Goal: Contribute content: Contribute content

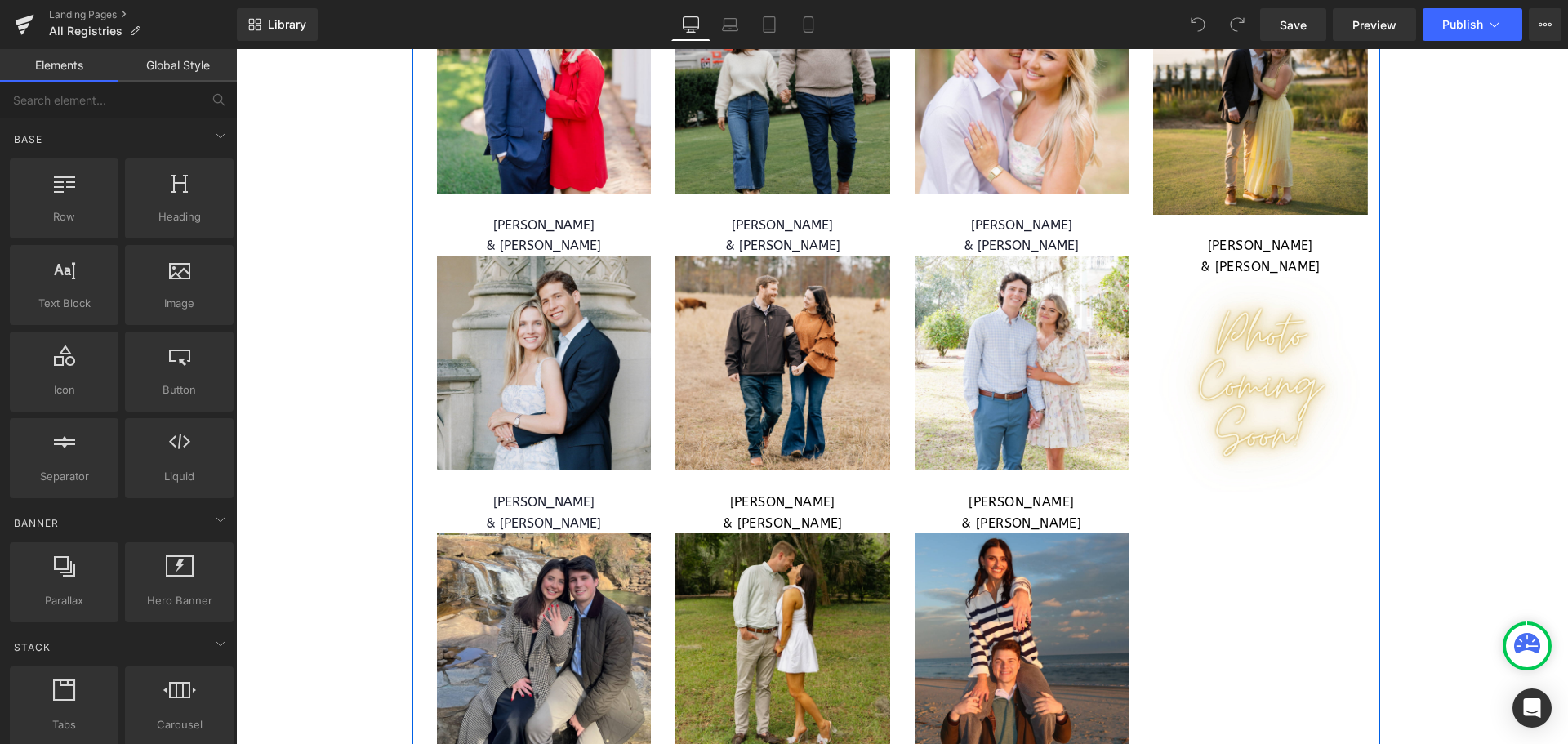
scroll to position [4573, 0]
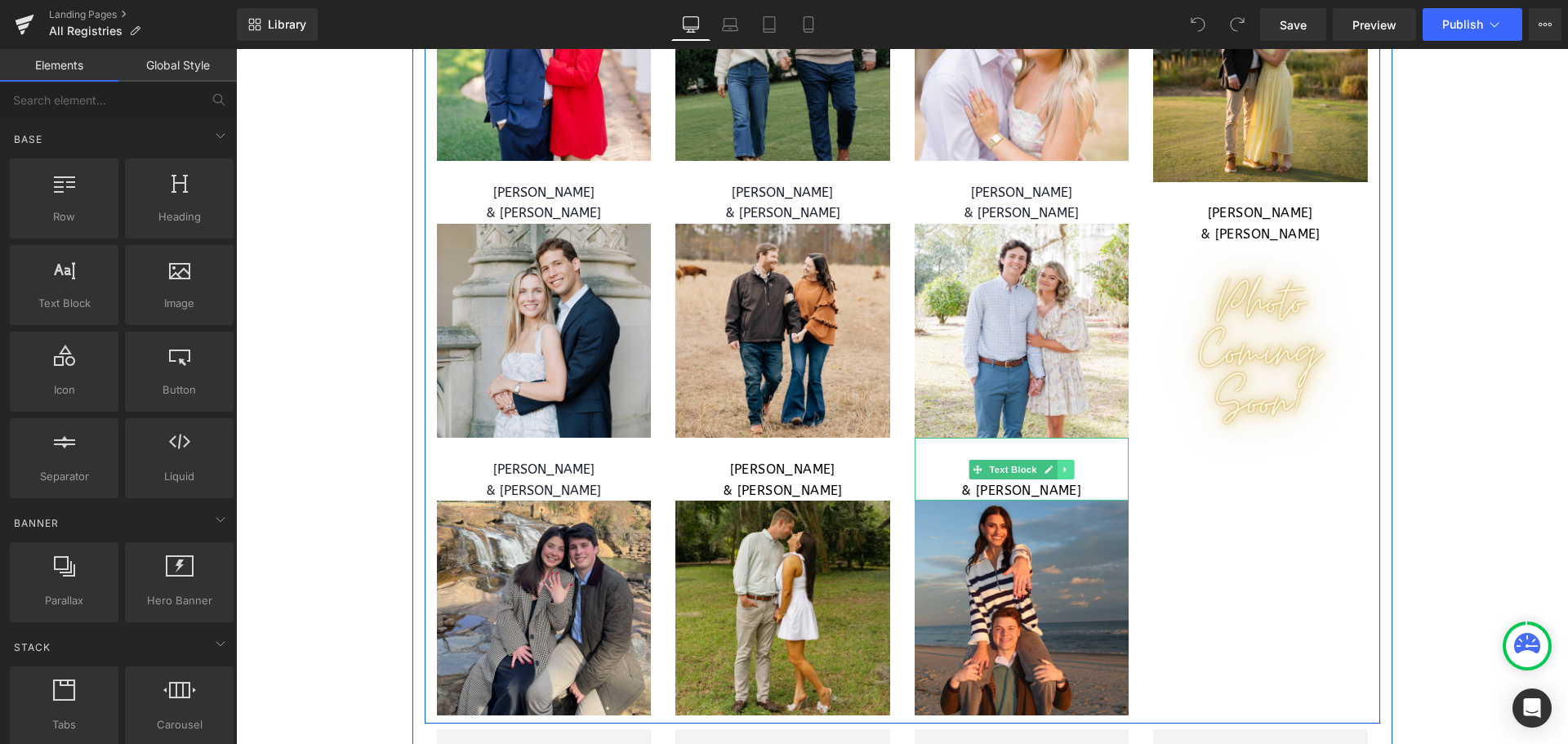
click at [1061, 465] on icon at bounding box center [1066, 469] width 9 height 10
click at [1049, 467] on link at bounding box center [1057, 470] width 17 height 20
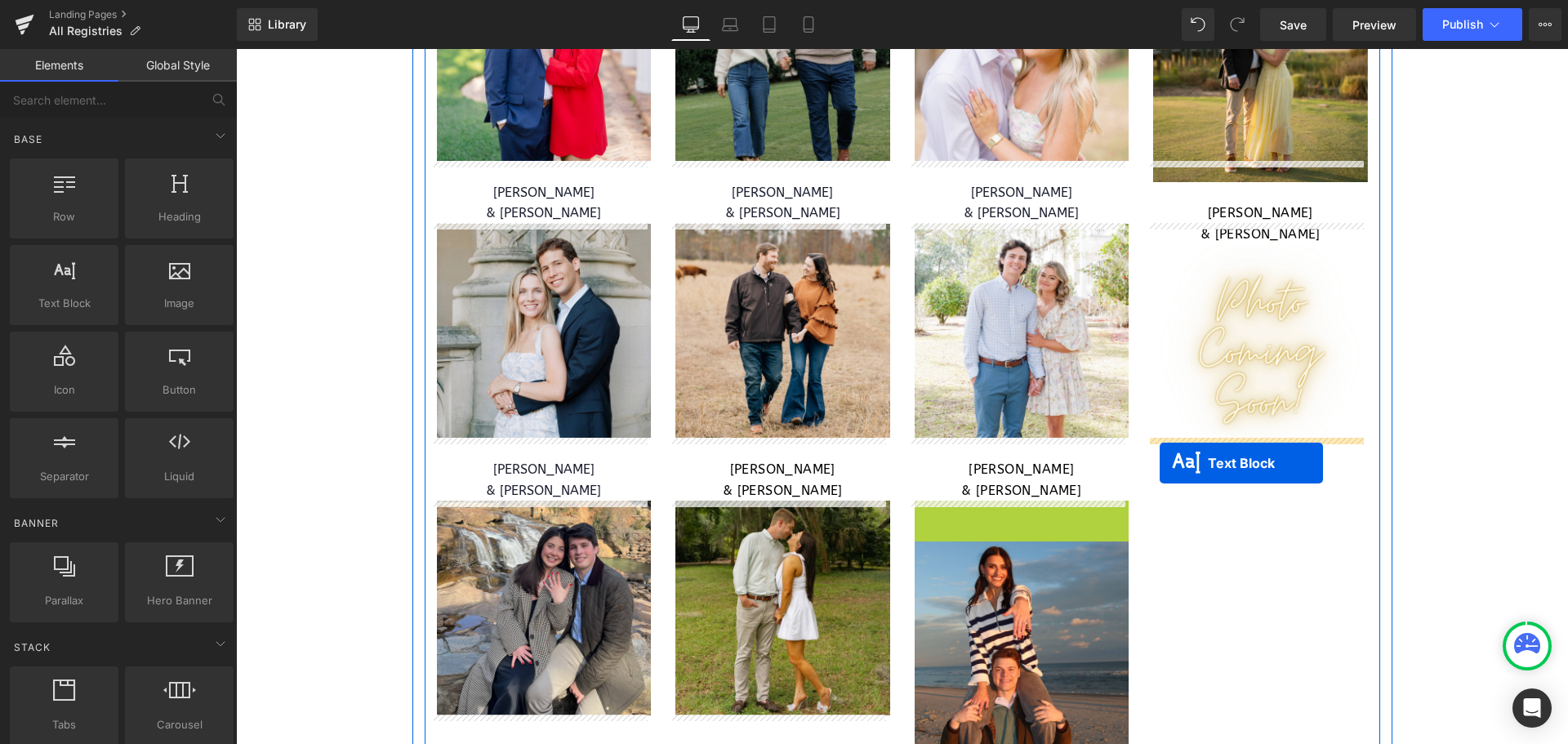
drag, startPoint x: 970, startPoint y: 534, endPoint x: 1160, endPoint y: 463, distance: 202.8
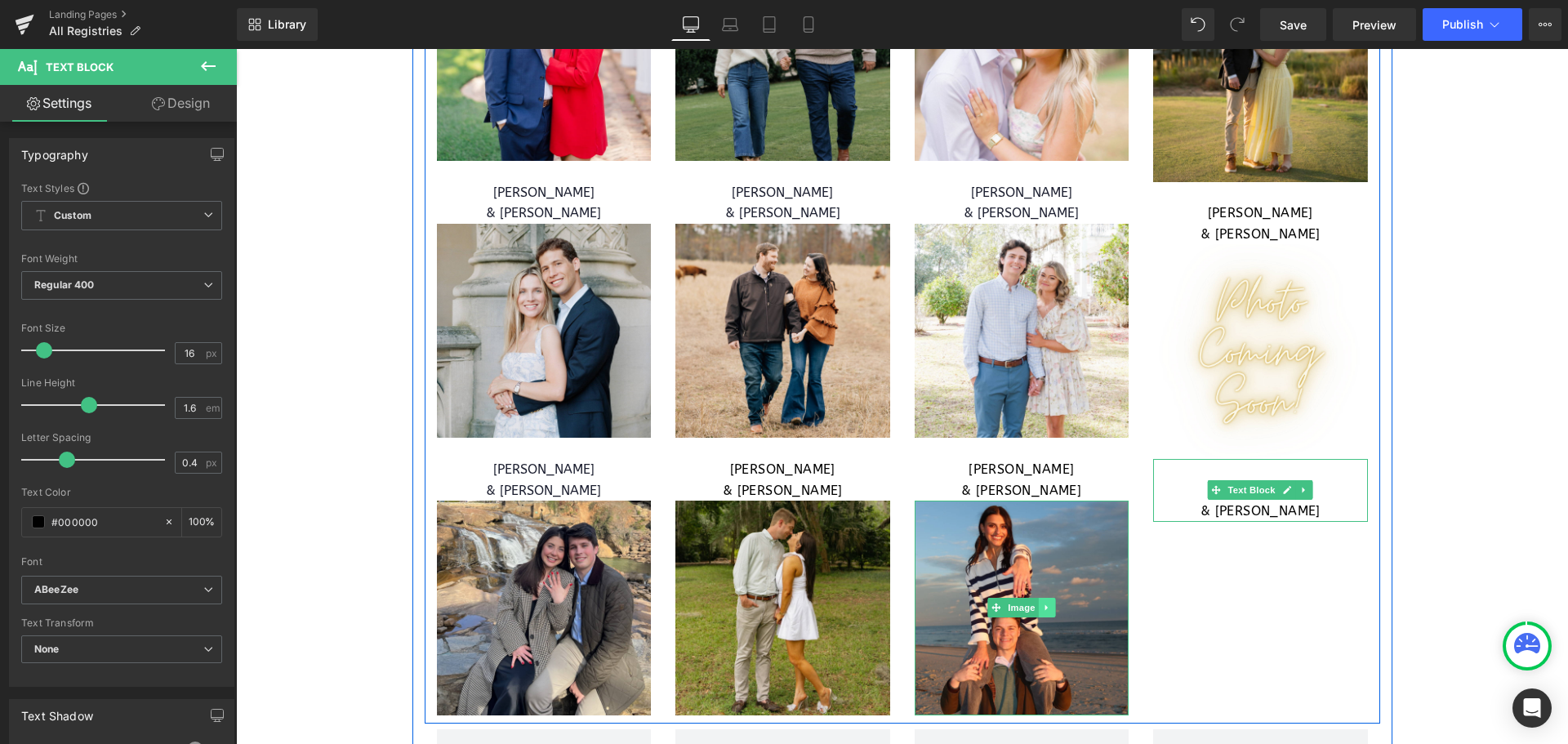
click at [1043, 605] on icon at bounding box center [1047, 607] width 9 height 10
click at [1034, 607] on icon at bounding box center [1038, 608] width 9 height 9
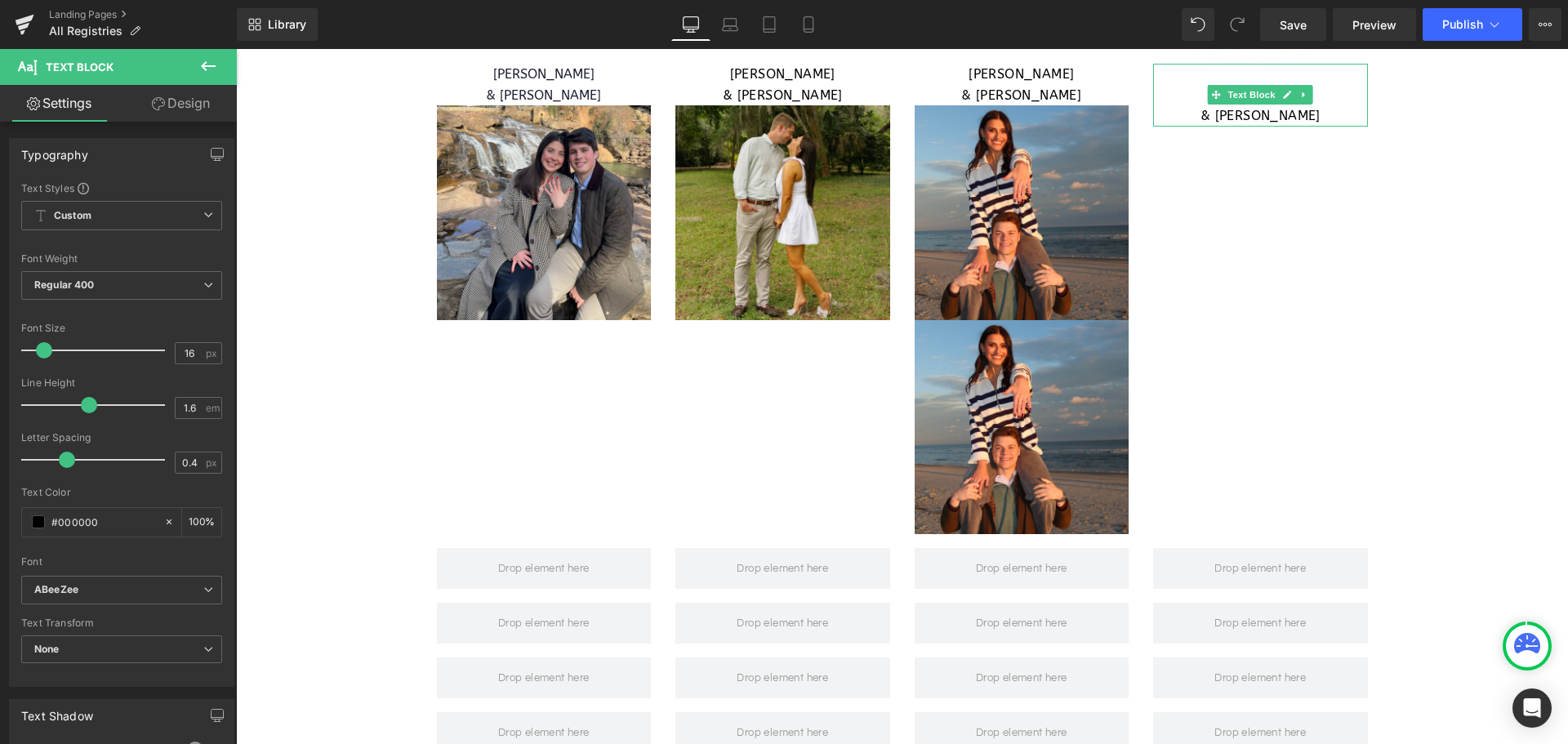
scroll to position [4723, 0]
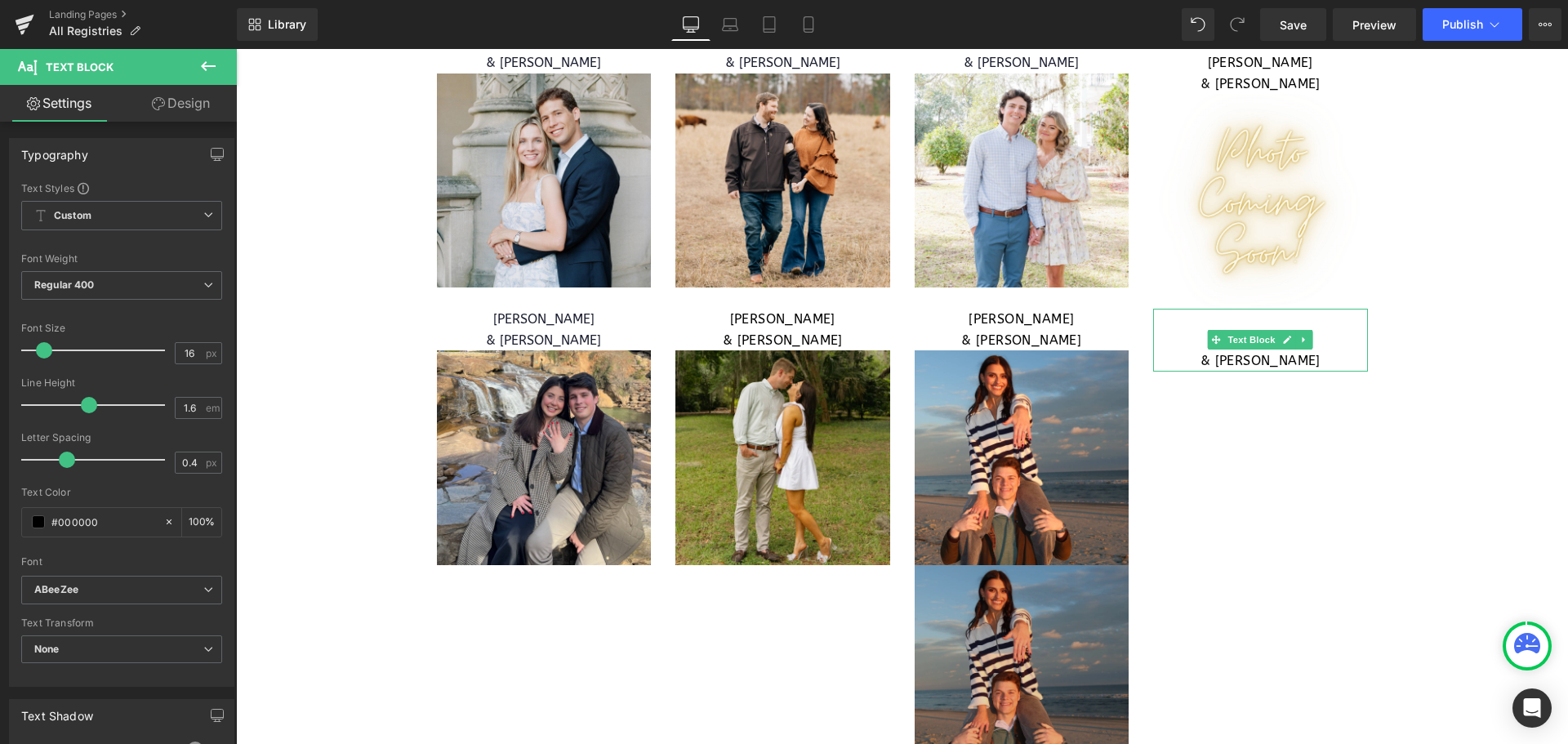
click at [1020, 636] on img at bounding box center [1022, 673] width 214 height 214
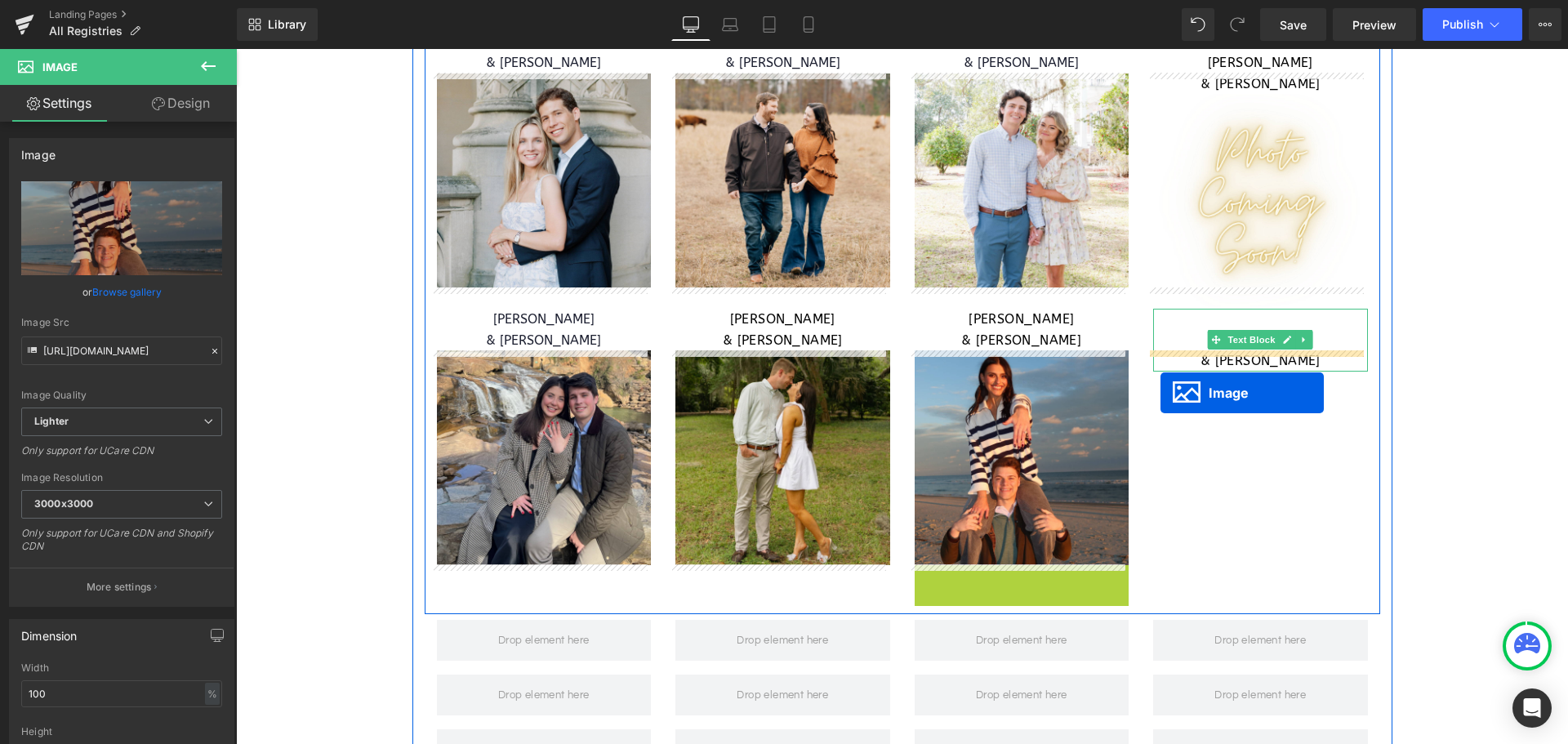
drag, startPoint x: 988, startPoint y: 673, endPoint x: 1161, endPoint y: 391, distance: 330.8
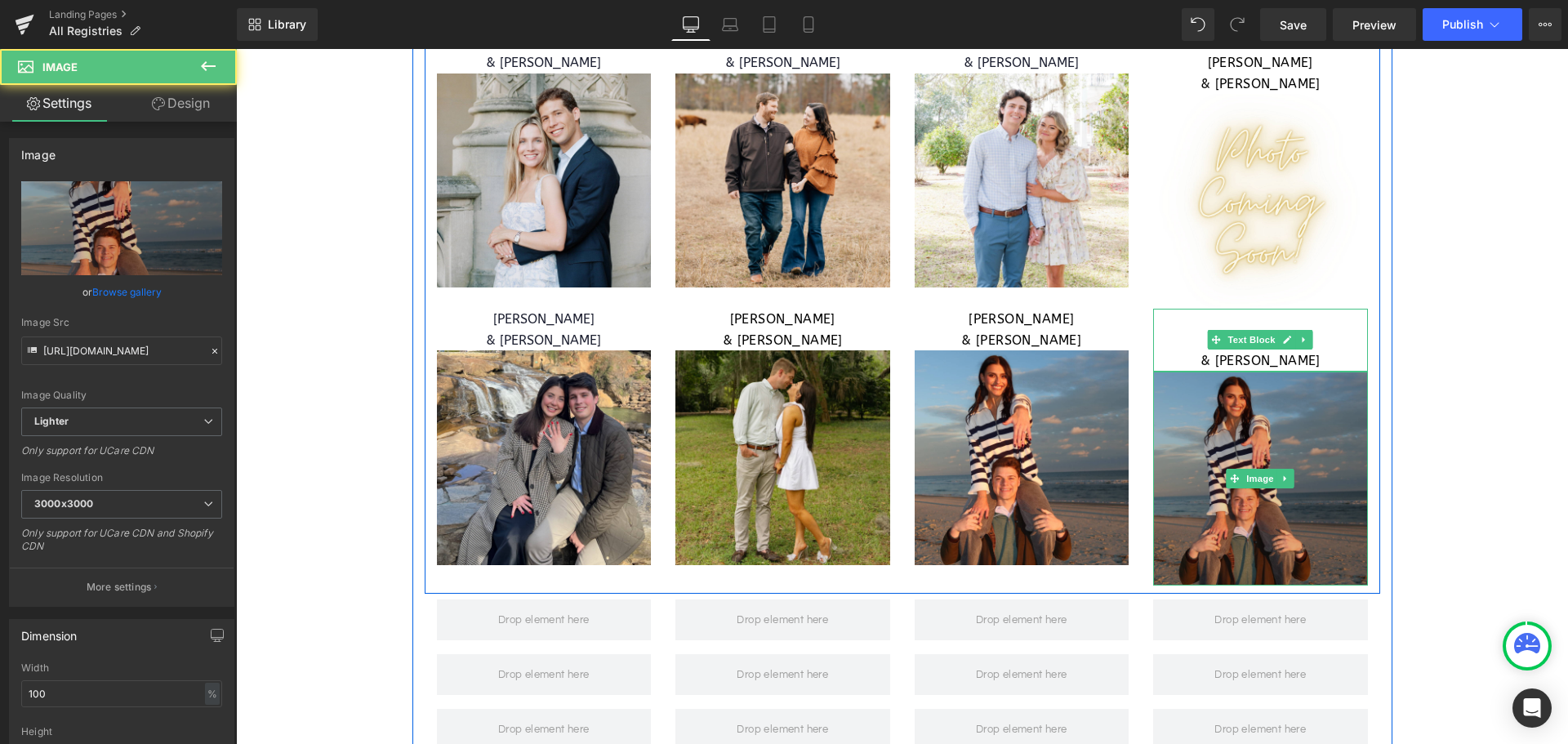
click at [1249, 414] on img at bounding box center [1261, 479] width 214 height 214
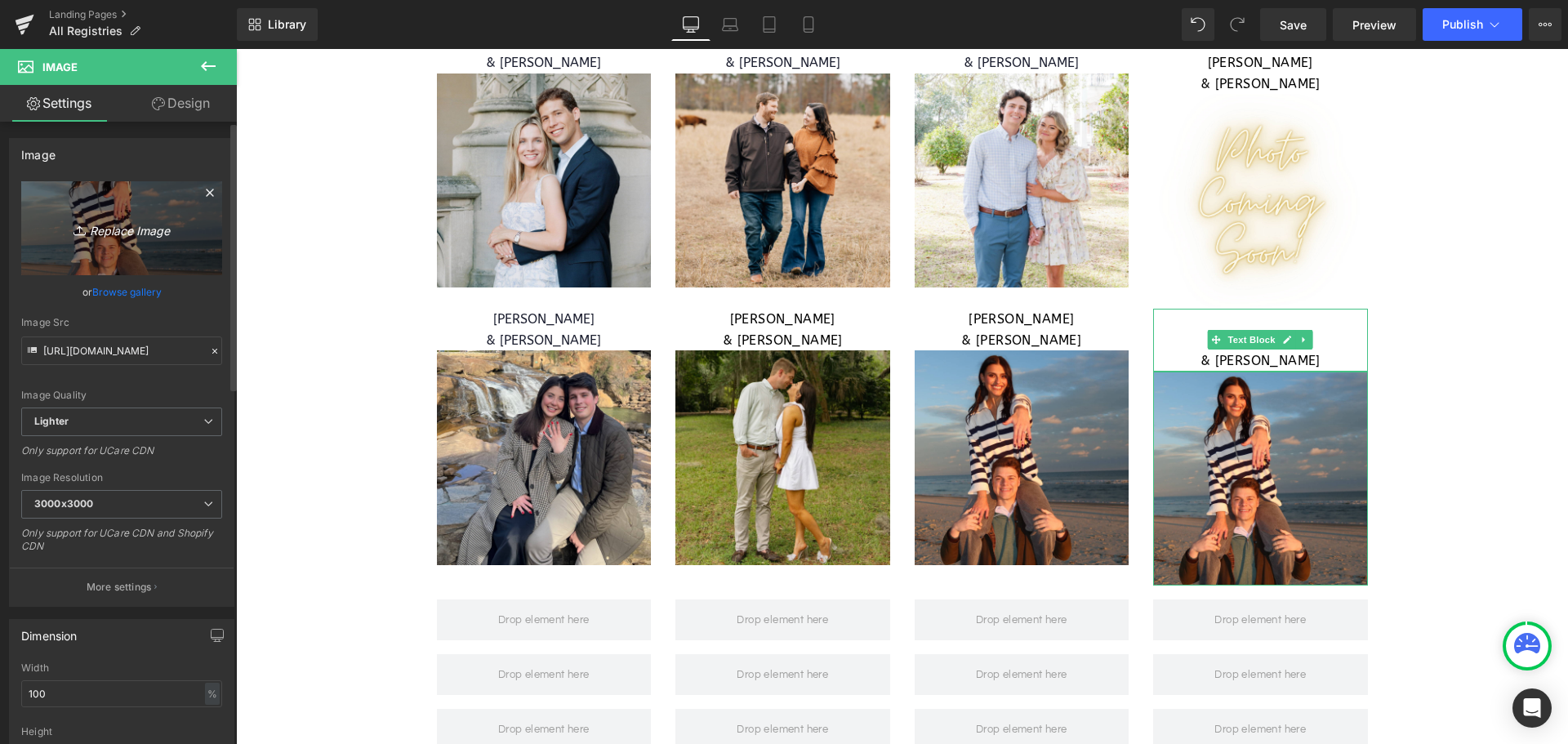
click at [143, 238] on link "Replace Image" at bounding box center [122, 228] width 201 height 94
type input "C:\fakepath\WEB RESIZE - 2025-08-18T130934.791.png"
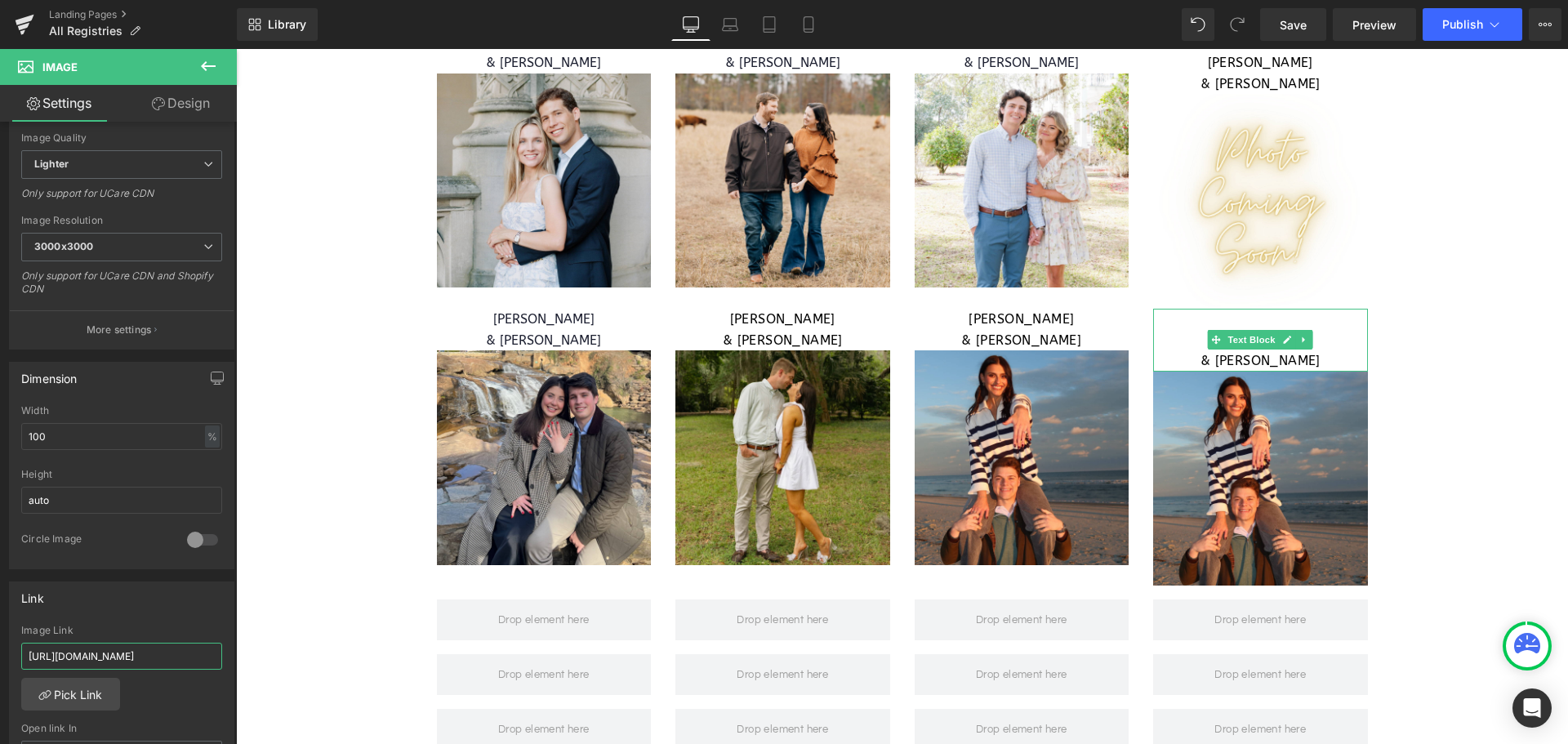
scroll to position [0, 623]
drag, startPoint x: 266, startPoint y: 708, endPoint x: 312, endPoint y: 652, distance: 72.5
paste input "[URL][DOMAIN_NAME]"
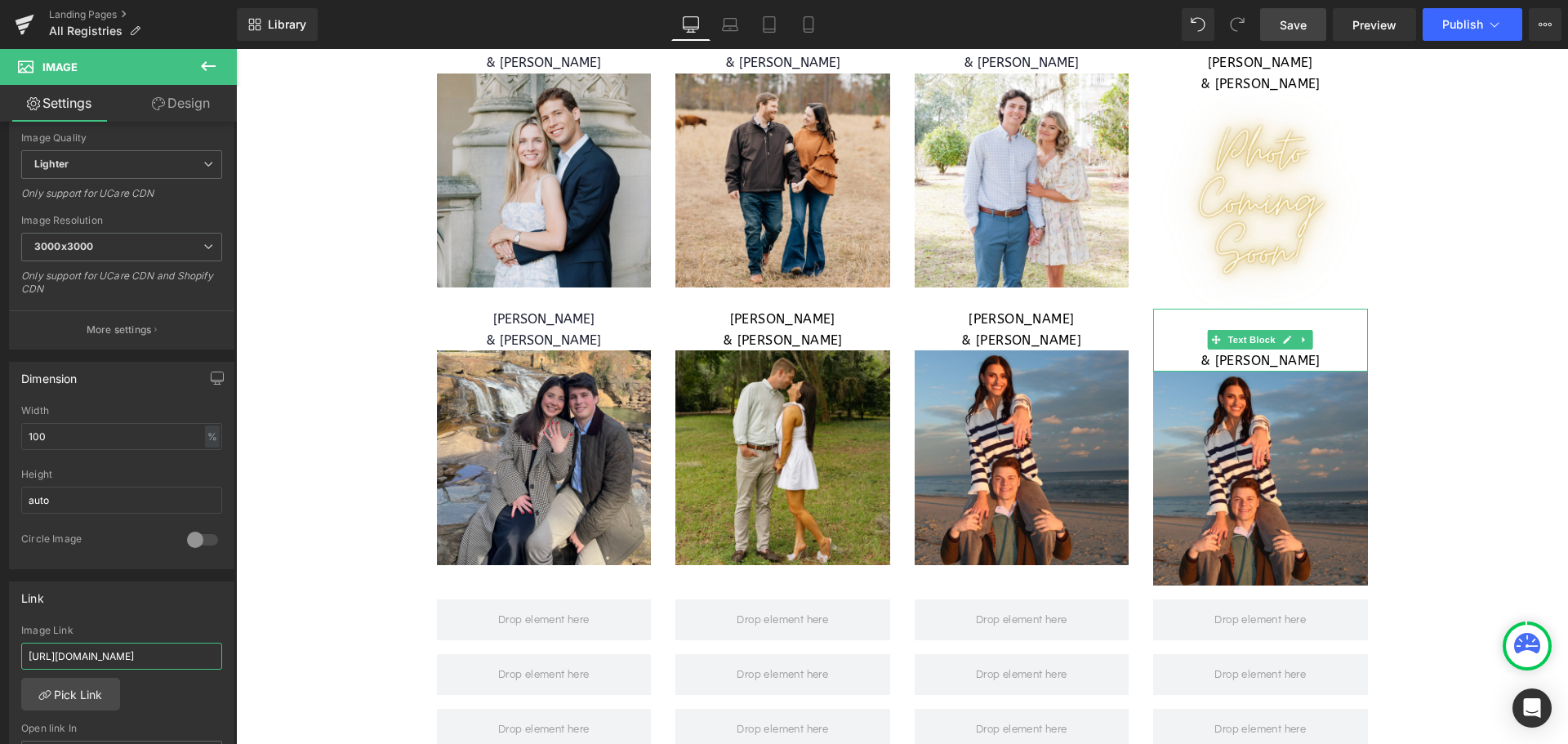
type input "[URL][DOMAIN_NAME]"
drag, startPoint x: 1294, startPoint y: 26, endPoint x: 9, endPoint y: 242, distance: 1303.0
click at [1294, 26] on span "Save" at bounding box center [1294, 24] width 27 height 17
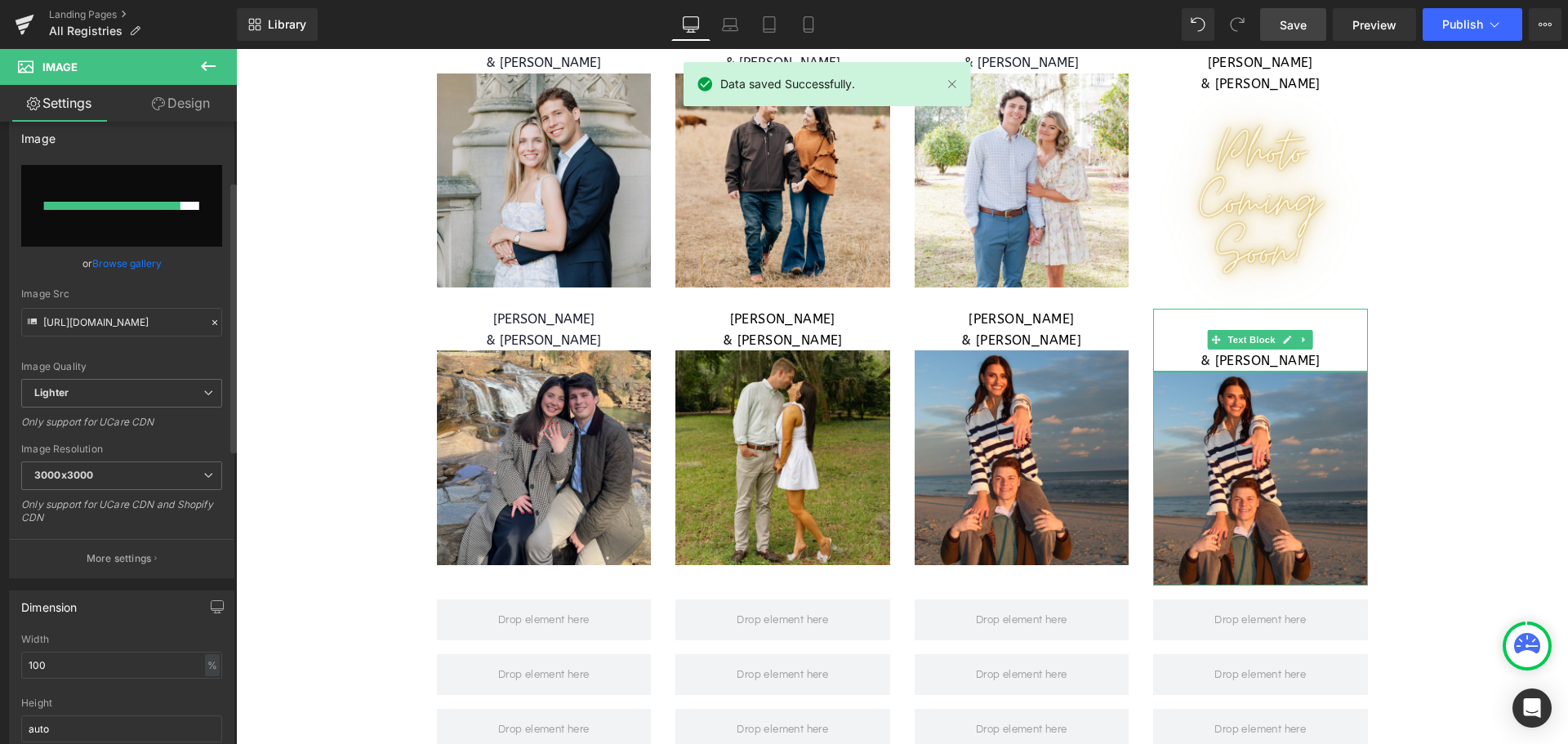
scroll to position [0, 0]
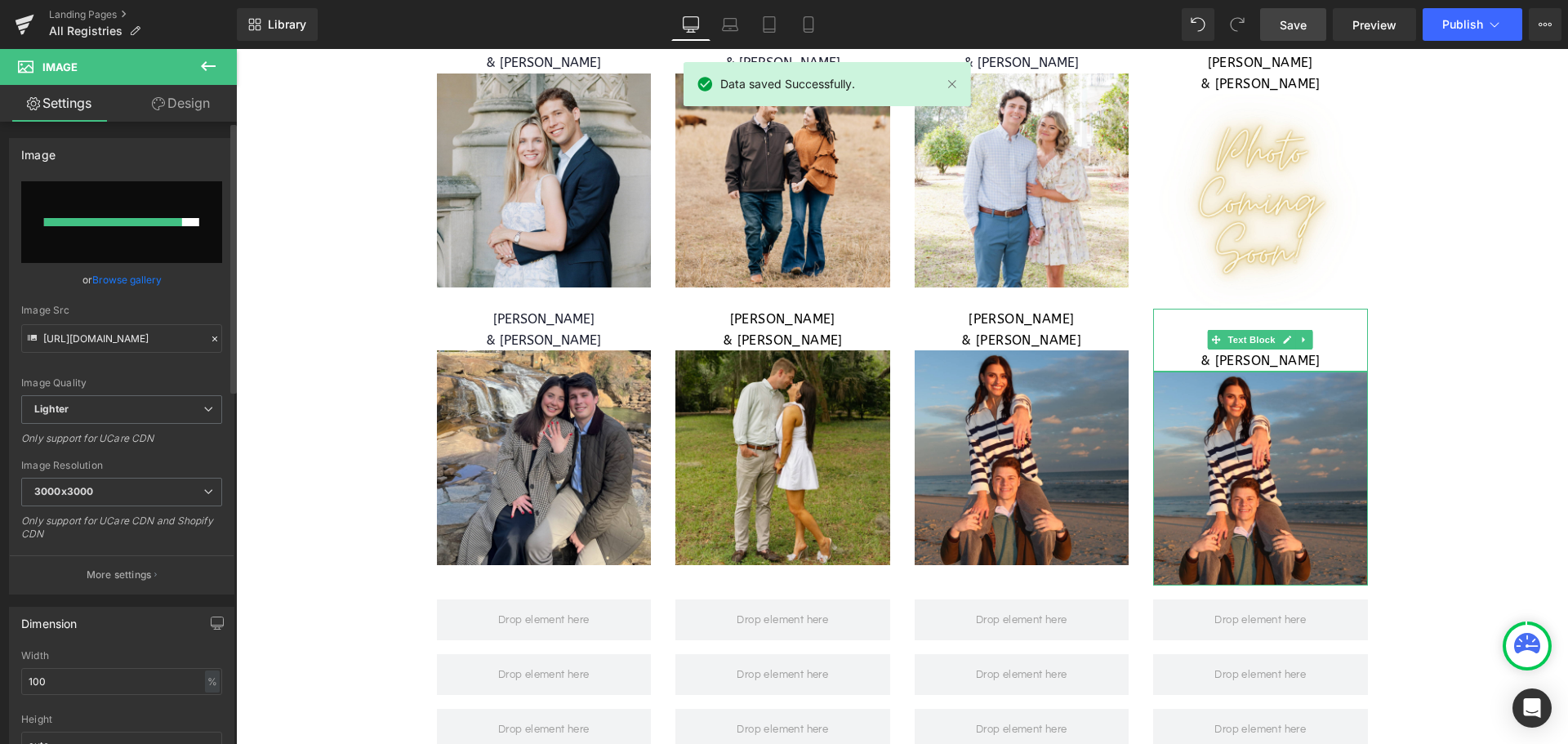
click at [140, 288] on link "Browse gallery" at bounding box center [127, 280] width 70 height 29
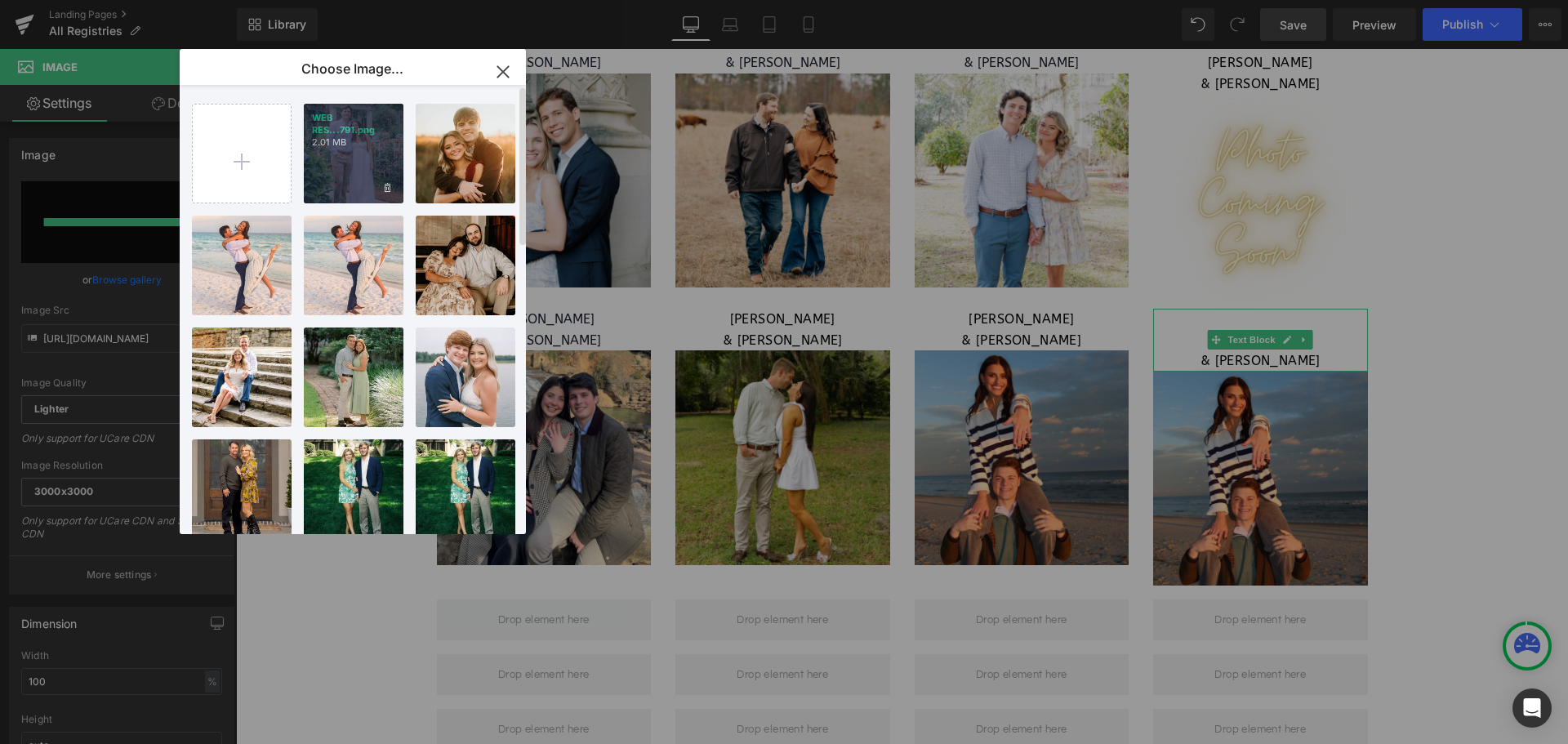
click at [364, 138] on p "2.01 MB" at bounding box center [353, 143] width 83 height 13
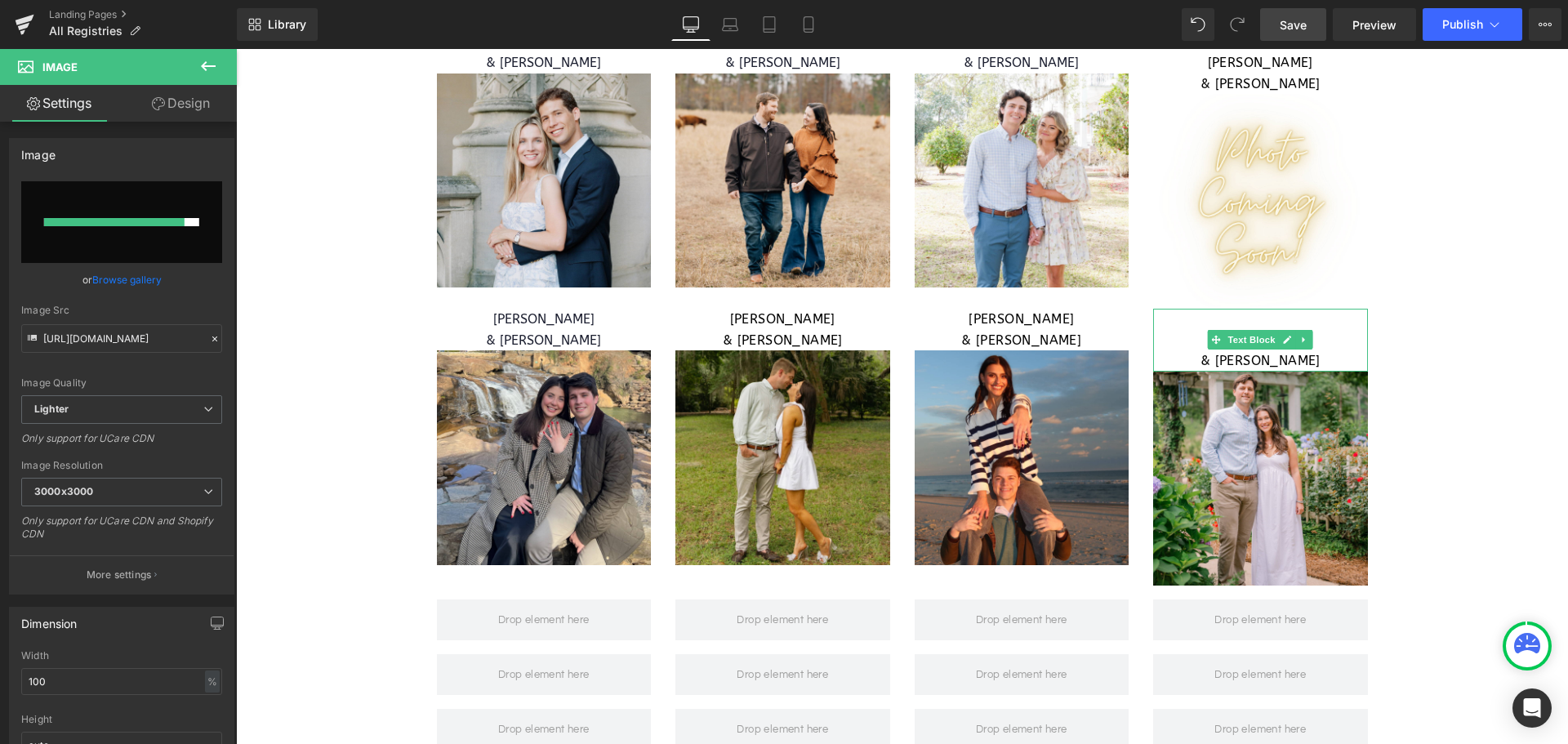
click at [1307, 21] on span "Save" at bounding box center [1294, 24] width 27 height 17
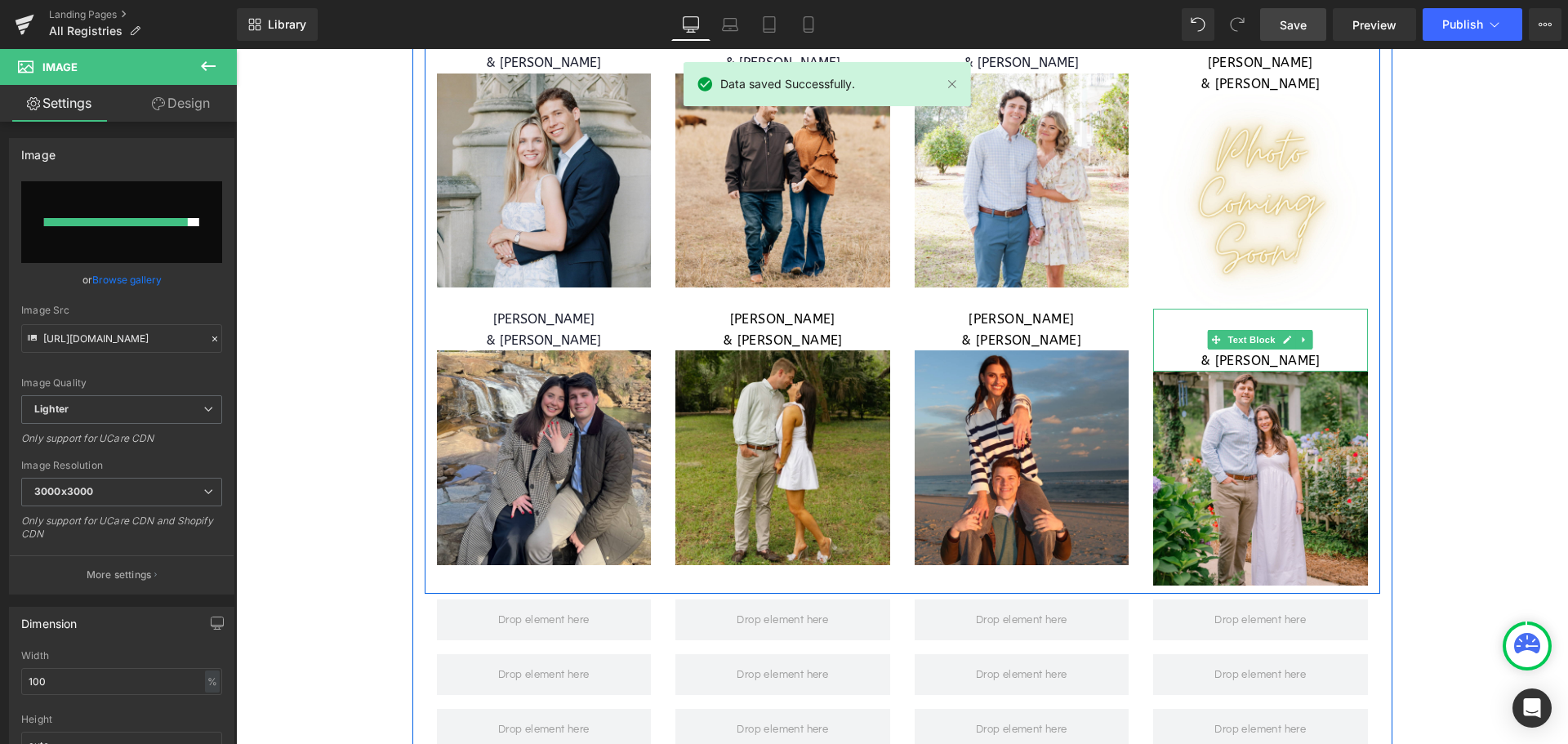
click at [1327, 330] on p "[PERSON_NAME]" at bounding box center [1261, 340] width 214 height 21
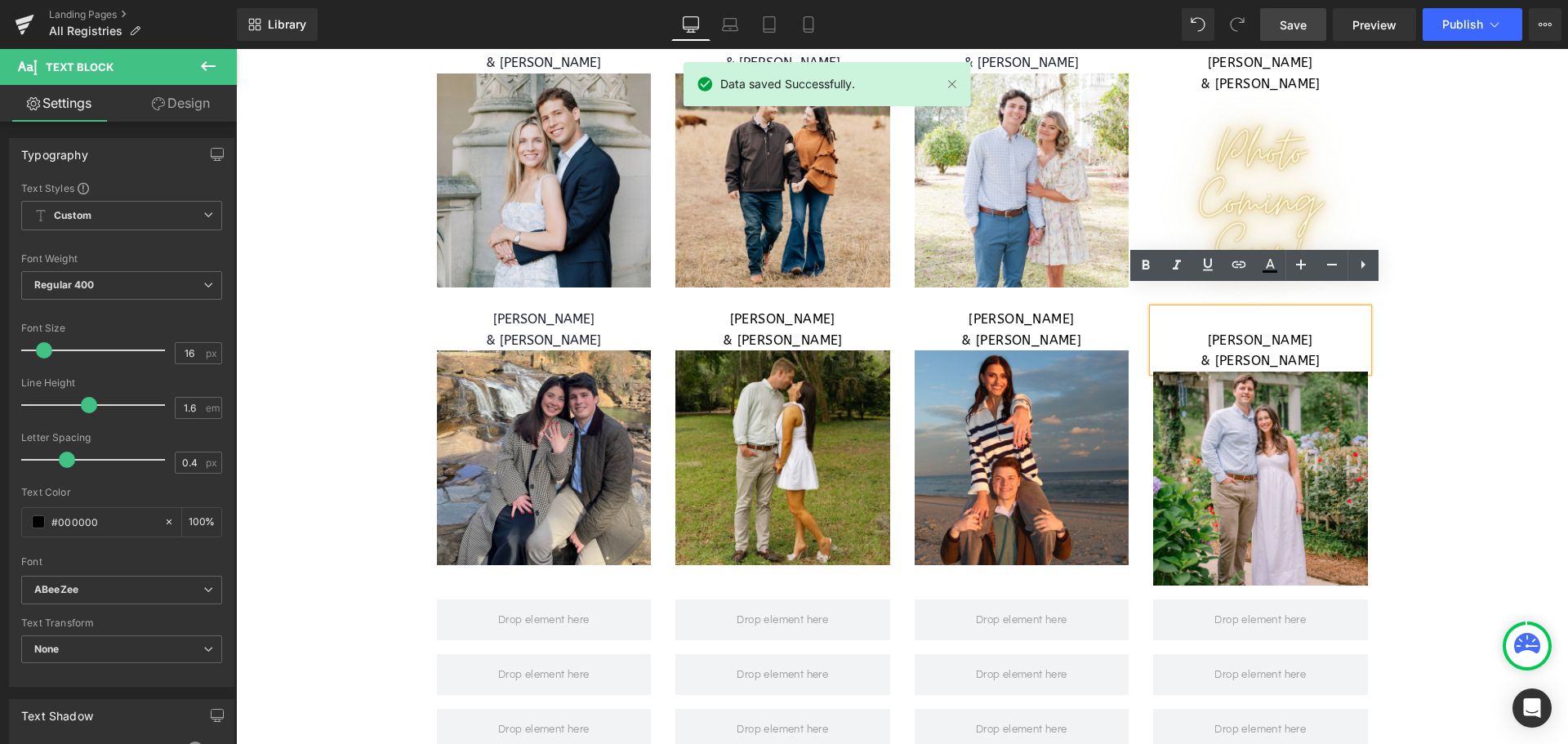
drag, startPoint x: 1324, startPoint y: 314, endPoint x: 1165, endPoint y: 320, distance: 159.1
click at [1165, 330] on p "[PERSON_NAME]" at bounding box center [1261, 340] width 214 height 21
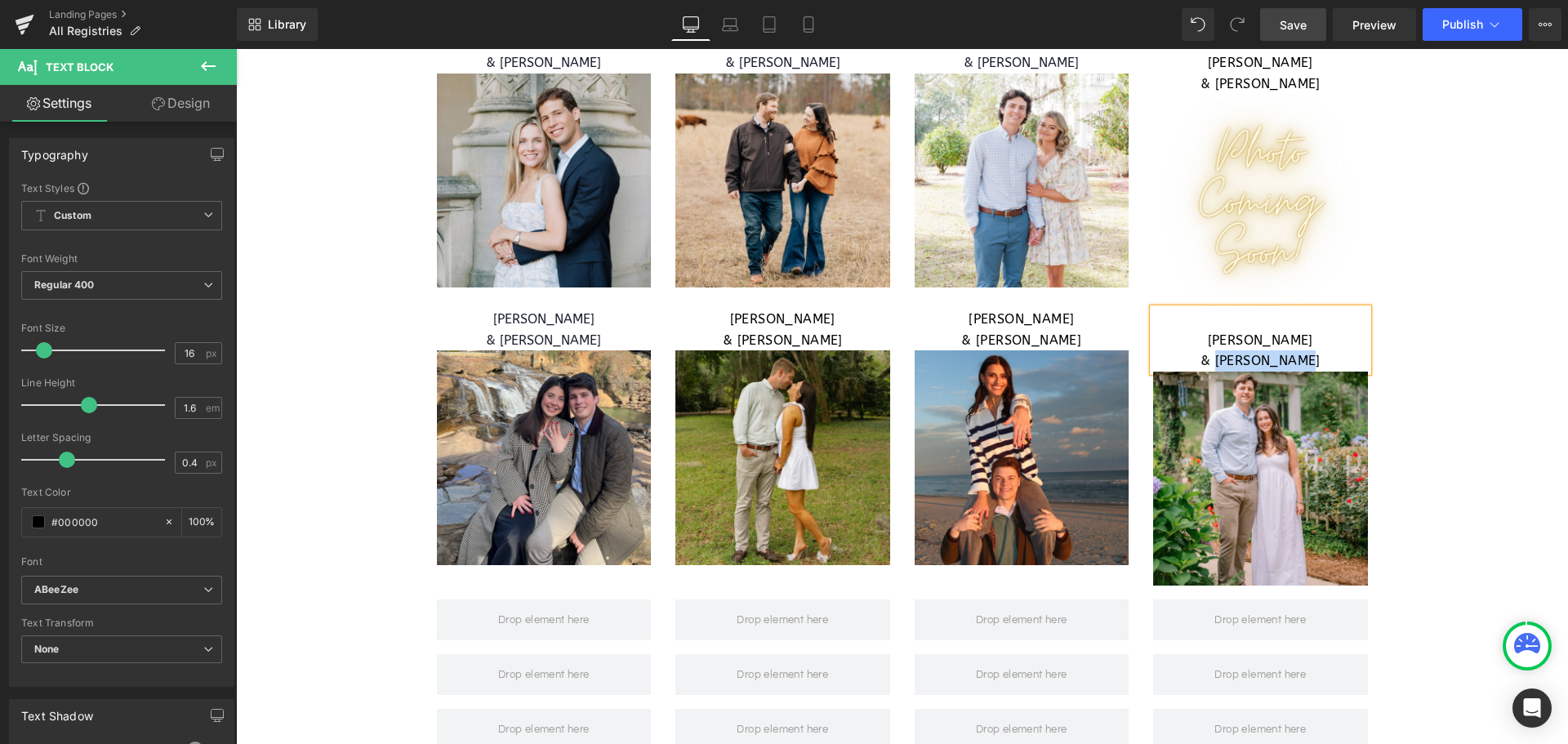
drag, startPoint x: 1333, startPoint y: 335, endPoint x: 1259, endPoint y: 318, distance: 75.9
click at [1212, 350] on p "& [PERSON_NAME]" at bounding box center [1261, 361] width 214 height 21
drag, startPoint x: 1086, startPoint y: 4, endPoint x: 1304, endPoint y: 25, distance: 219.0
click at [1304, 25] on span "Save" at bounding box center [1294, 24] width 27 height 17
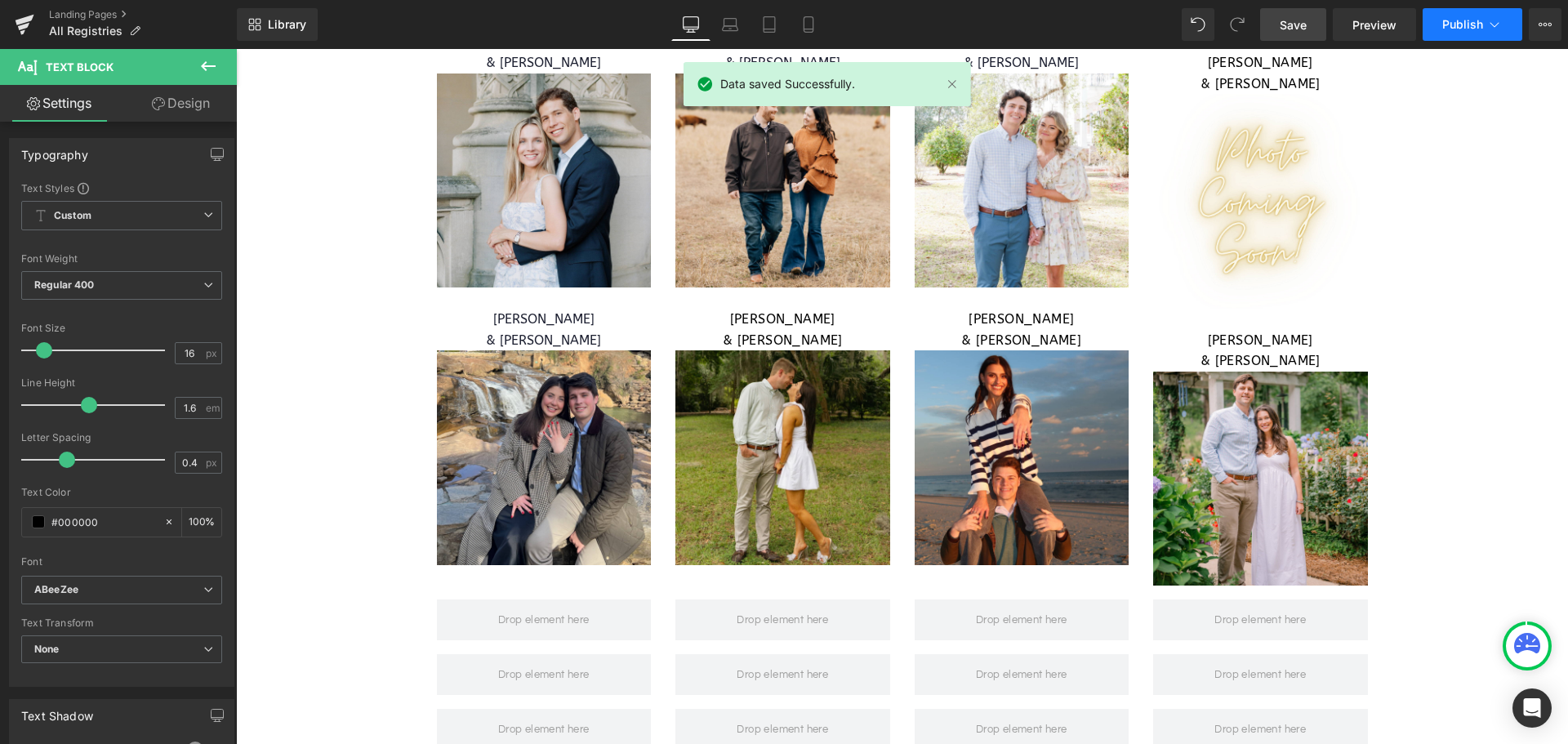
click at [1447, 30] on span "Publish" at bounding box center [1463, 24] width 41 height 13
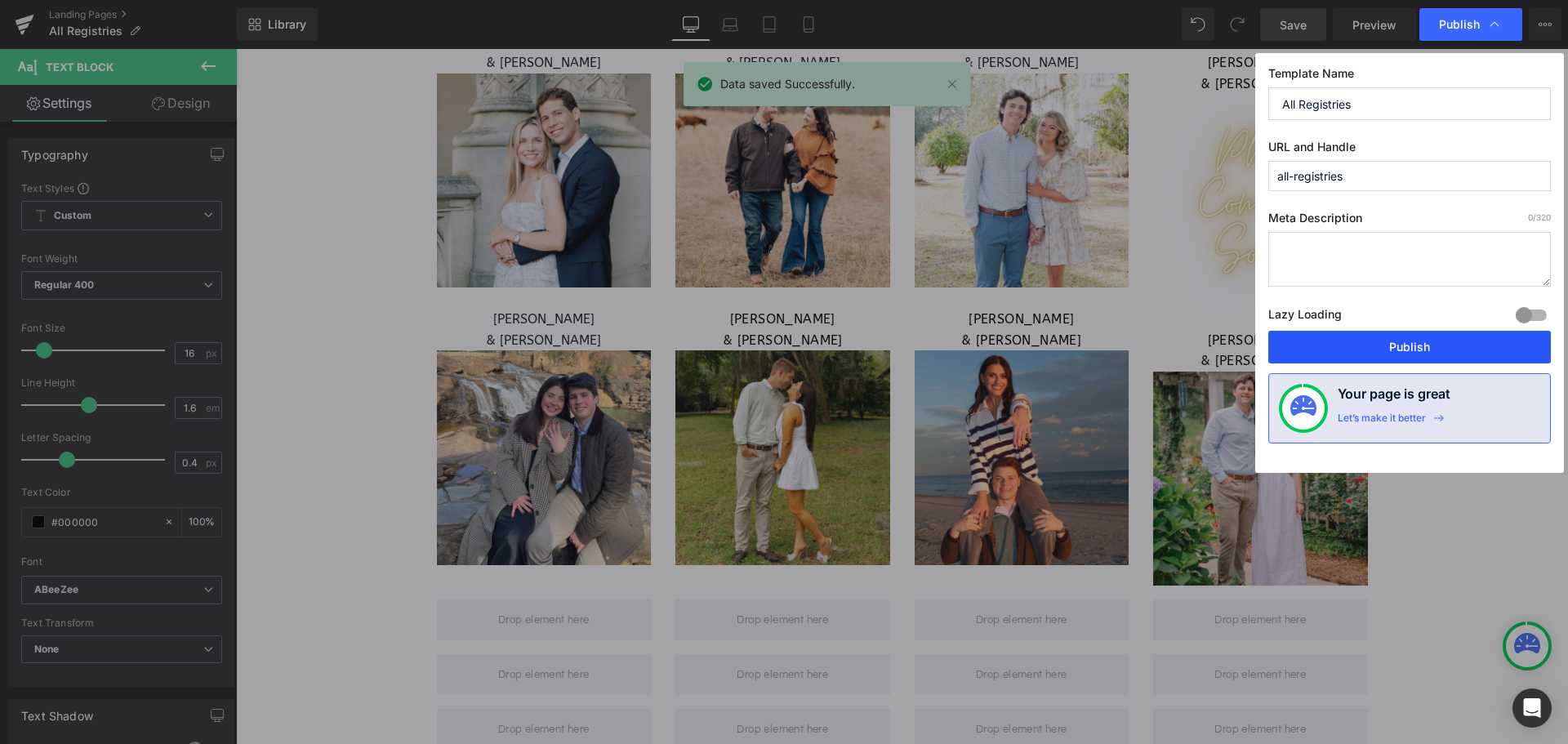
click at [1450, 347] on button "Publish" at bounding box center [1410, 347] width 282 height 33
